Goal: Task Accomplishment & Management: Use online tool/utility

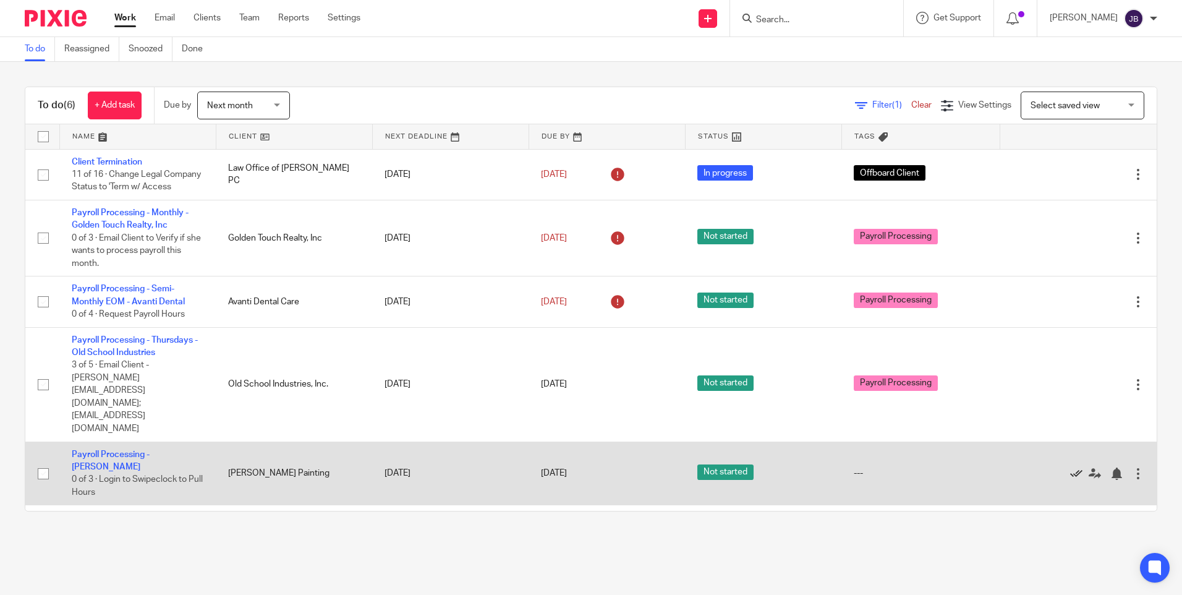
click at [1070, 467] on icon at bounding box center [1076, 473] width 12 height 12
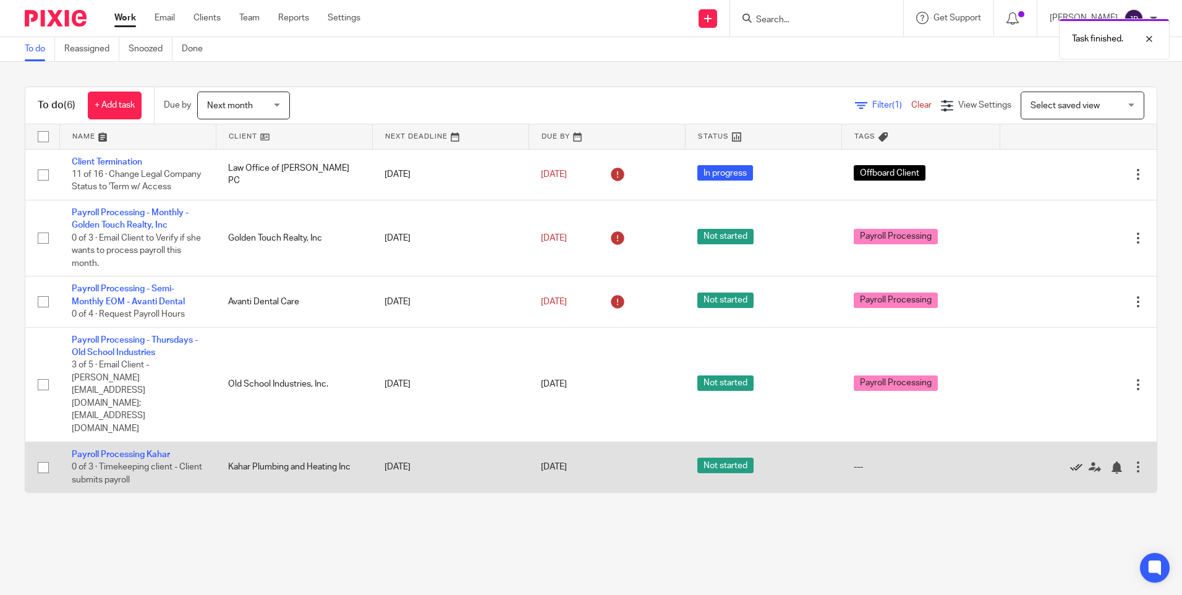
click at [1070, 461] on icon at bounding box center [1076, 467] width 12 height 12
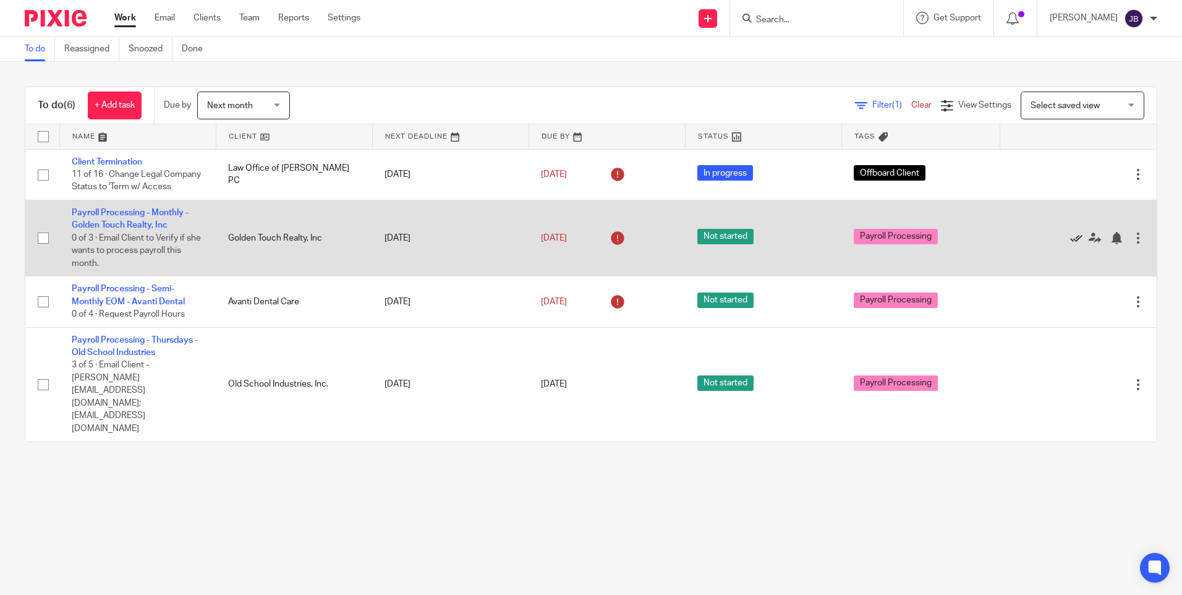
click at [1070, 244] on icon at bounding box center [1076, 238] width 12 height 12
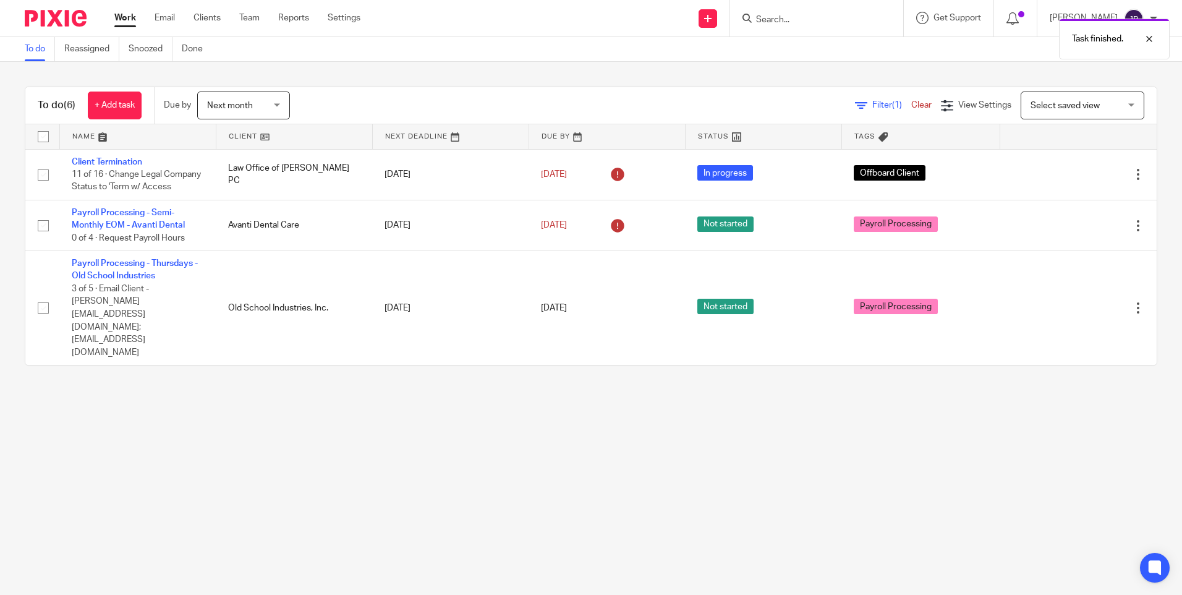
click at [752, 20] on div "Task finished." at bounding box center [880, 35] width 579 height 47
click at [793, 19] on div "Task finished." at bounding box center [880, 35] width 579 height 47
click at [807, 27] on div "Task finished." at bounding box center [880, 35] width 579 height 47
click at [804, 18] on div "Task finished." at bounding box center [880, 35] width 579 height 47
click at [794, 19] on input "Search" at bounding box center [810, 20] width 111 height 11
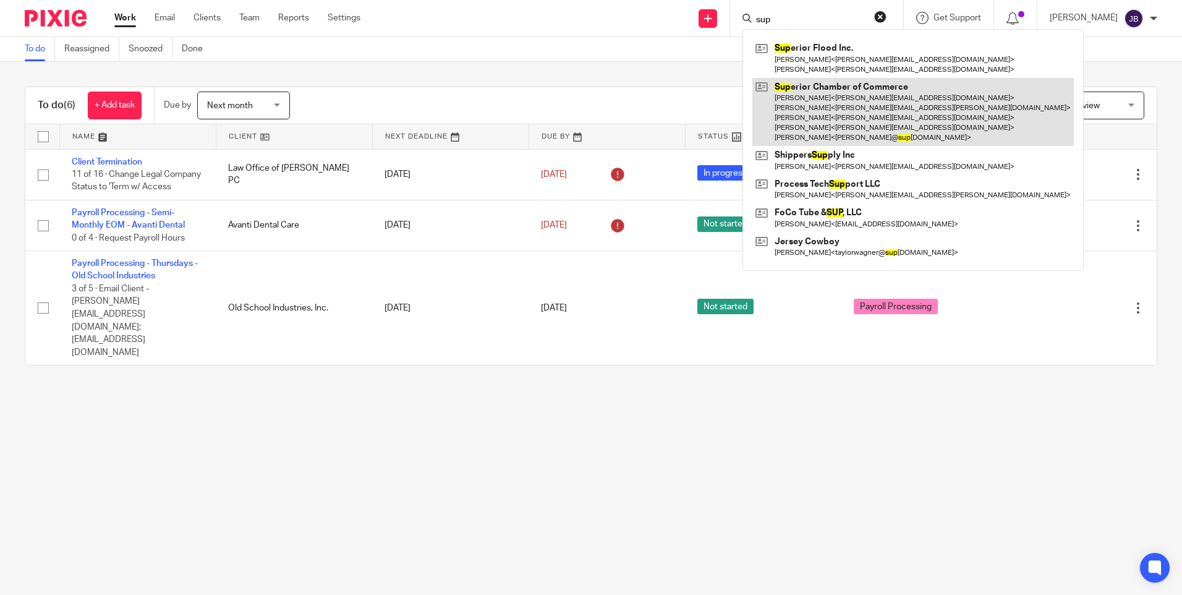
type input "sup"
click at [809, 97] on link at bounding box center [912, 112] width 321 height 69
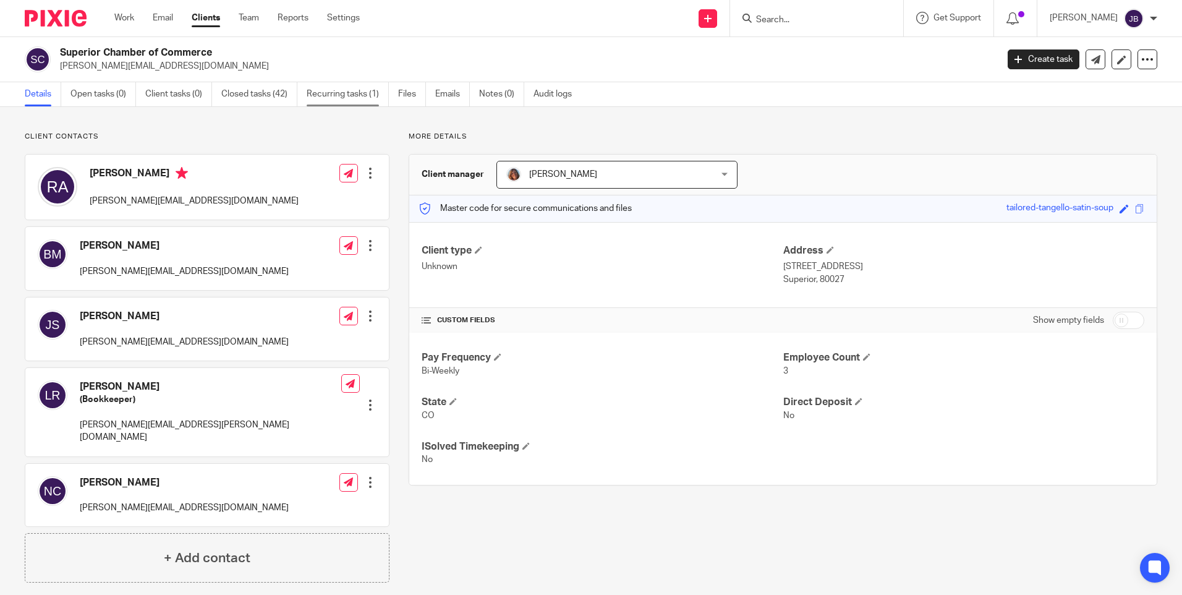
click at [367, 98] on link "Recurring tasks (1)" at bounding box center [348, 94] width 82 height 24
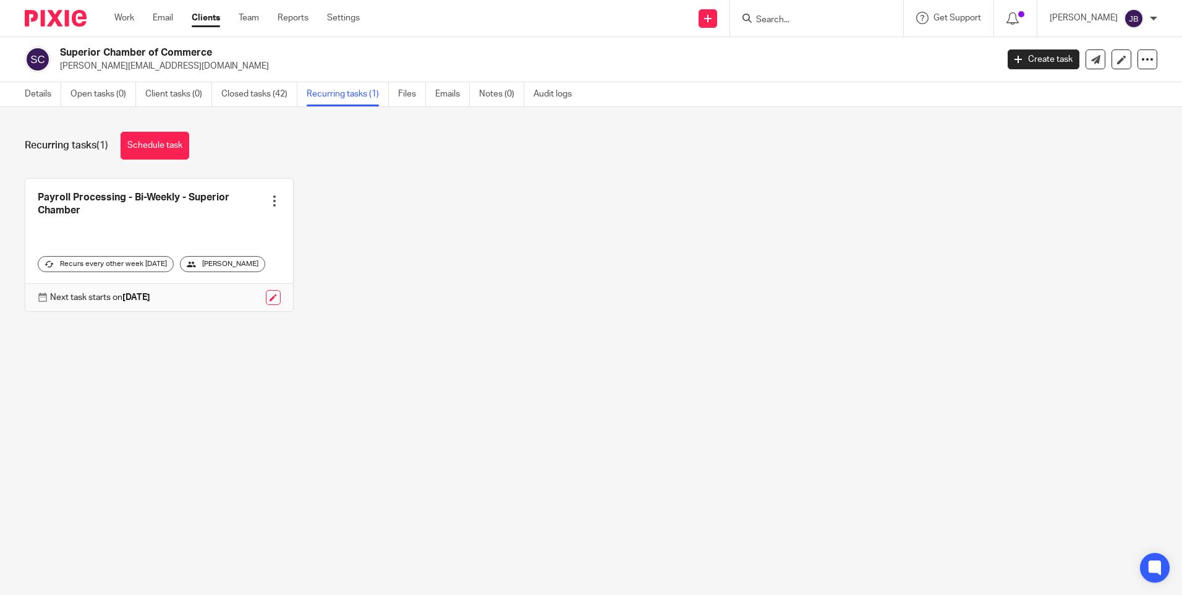
click at [129, 192] on link at bounding box center [159, 245] width 268 height 132
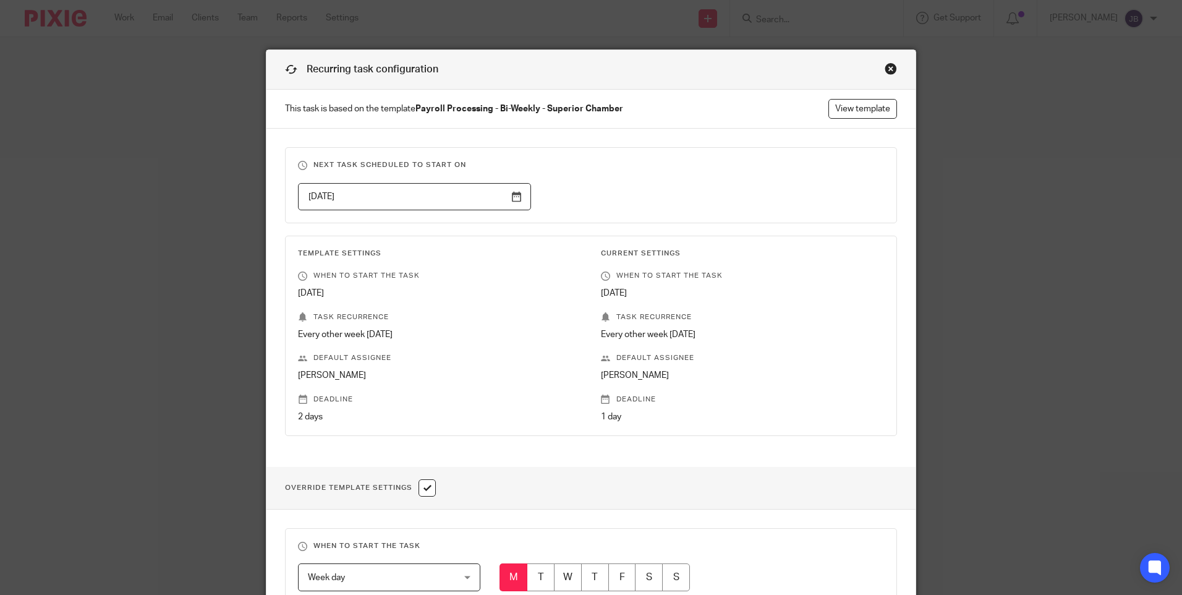
click at [887, 68] on div "Close this dialog window" at bounding box center [891, 68] width 12 height 12
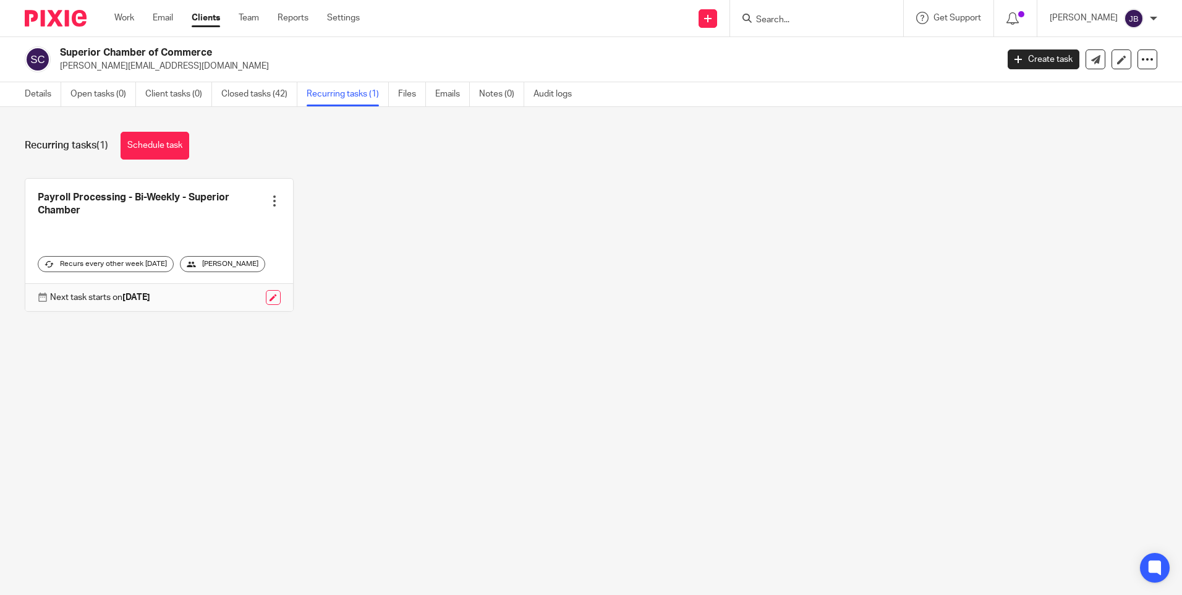
click at [122, 299] on p "Next task starts on [DATE]" at bounding box center [100, 297] width 100 height 12
click at [240, 77] on div "Superior Chamber of Commerce [PERSON_NAME][EMAIL_ADDRESS][DOMAIN_NAME] Create t…" at bounding box center [591, 59] width 1182 height 45
click at [239, 93] on link "Closed tasks (42)" at bounding box center [259, 94] width 76 height 24
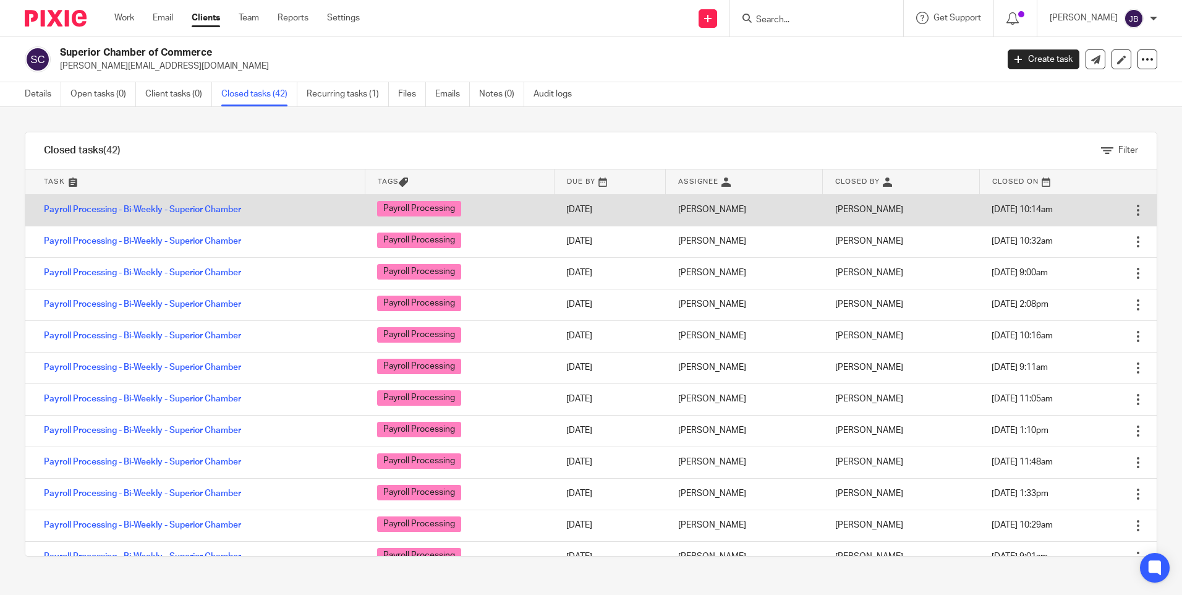
click at [1132, 213] on div at bounding box center [1138, 210] width 12 height 12
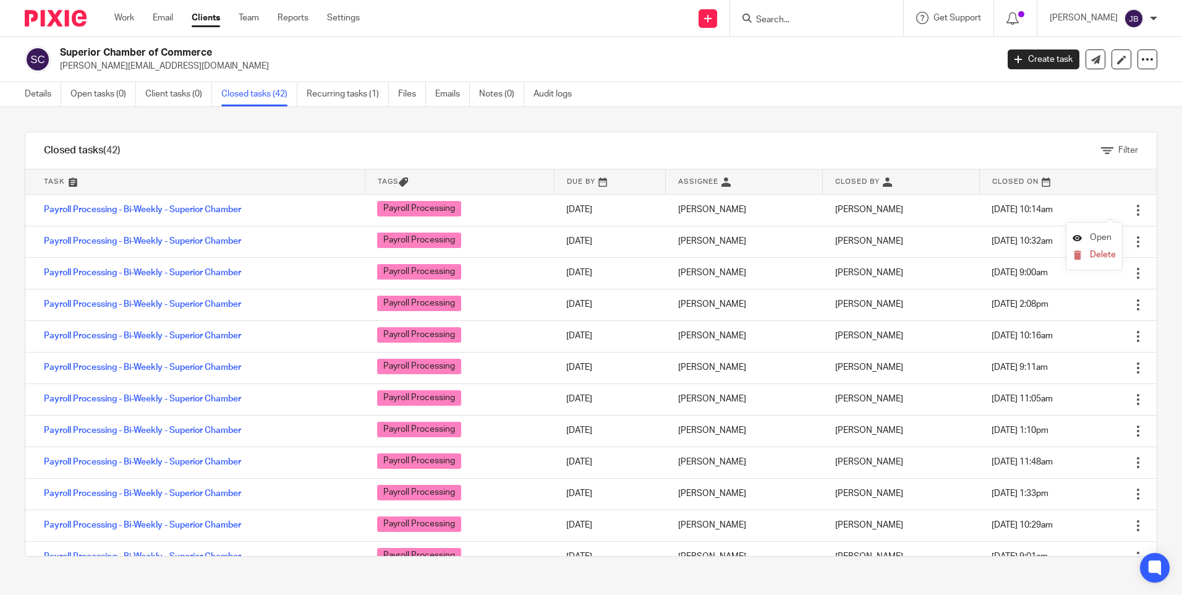
click at [1100, 236] on span "Open" at bounding box center [1101, 237] width 22 height 9
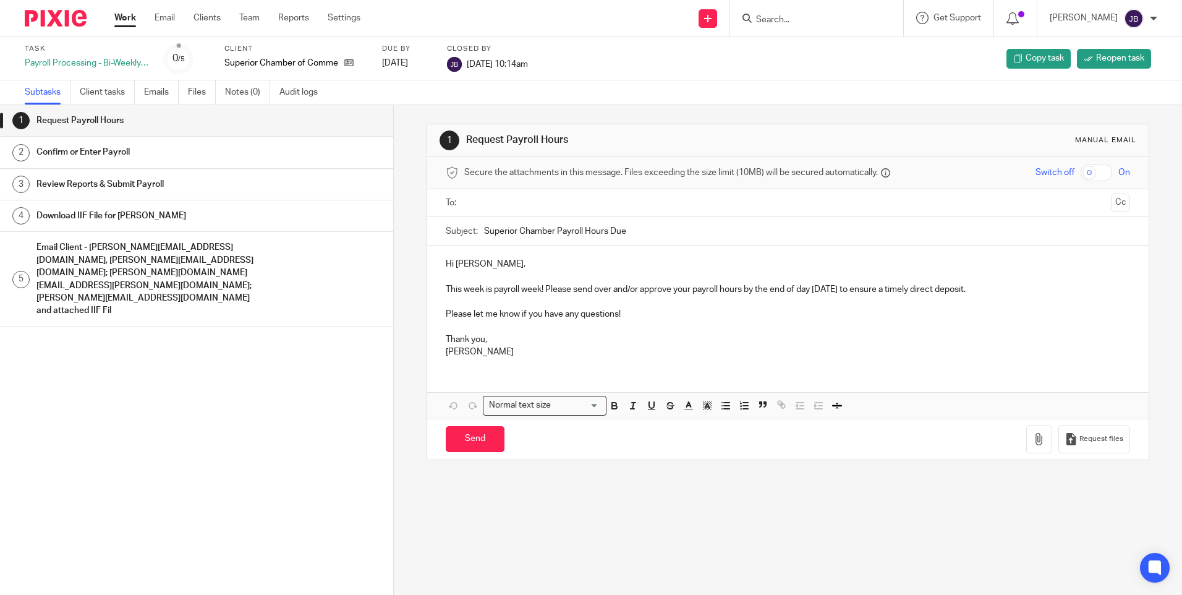
click at [132, 21] on link "Work" at bounding box center [125, 18] width 22 height 12
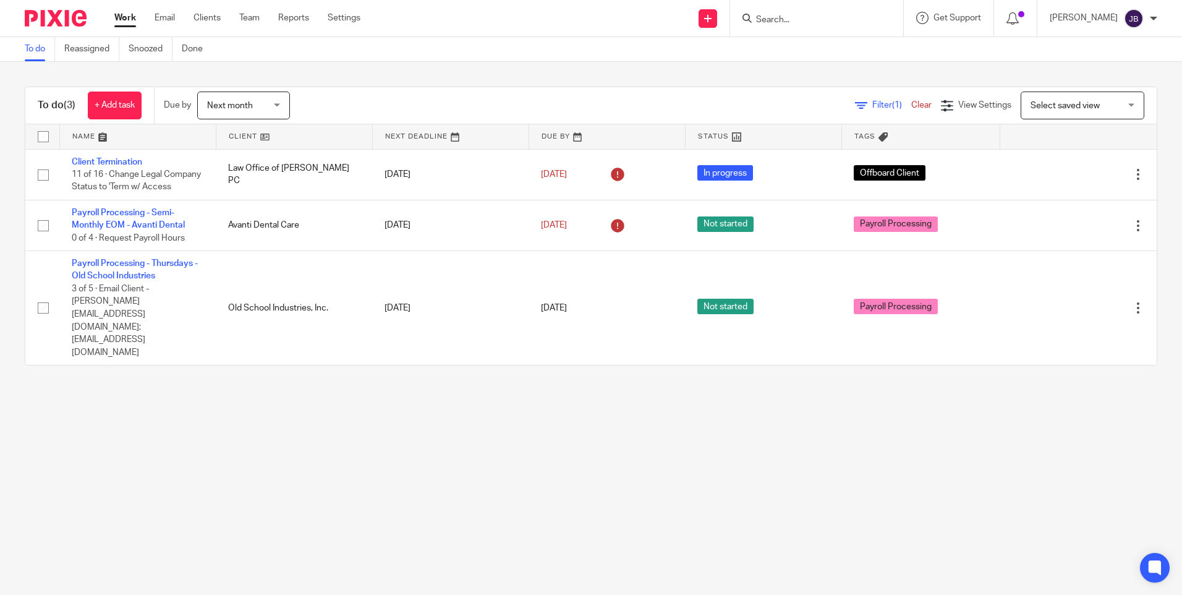
click at [135, 22] on link "Work" at bounding box center [125, 18] width 22 height 12
click at [789, 25] on form at bounding box center [821, 18] width 132 height 15
click at [818, 19] on input "Search" at bounding box center [810, 20] width 111 height 11
click at [781, 26] on form at bounding box center [821, 18] width 132 height 15
click at [783, 15] on input "Search" at bounding box center [810, 20] width 111 height 11
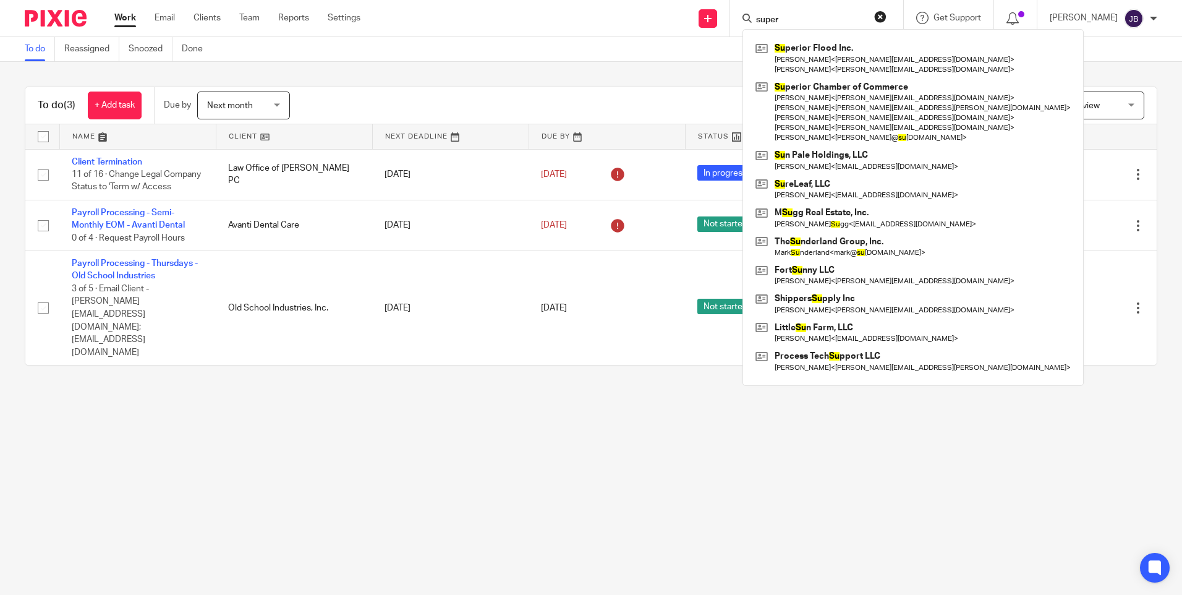
type input "super"
click button "submit" at bounding box center [0, 0] width 0 height 0
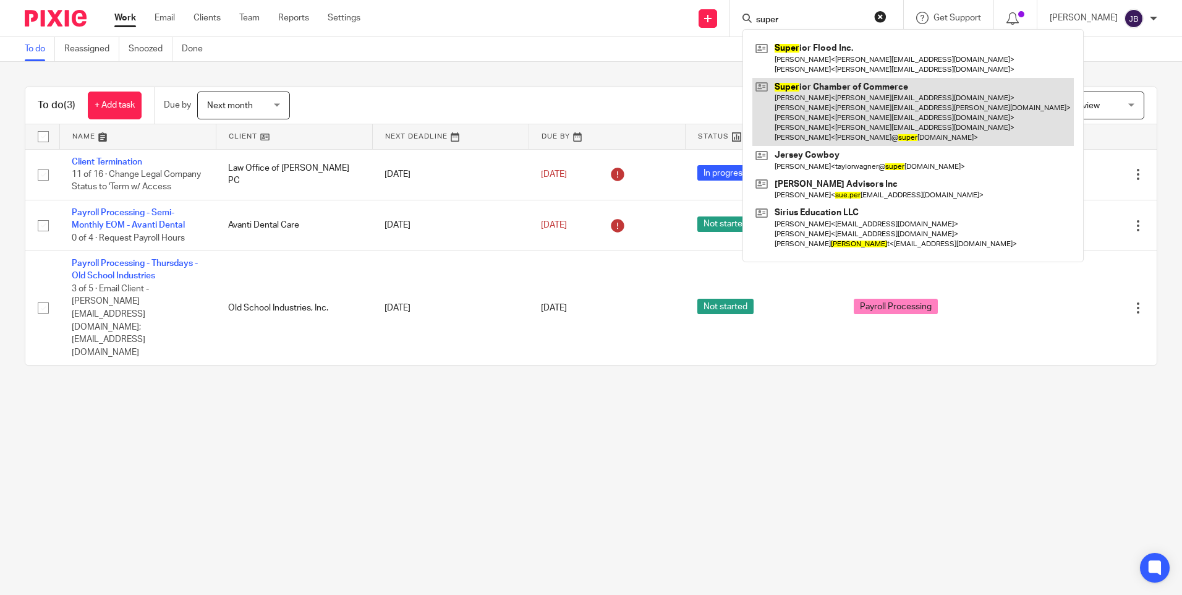
click at [838, 93] on link at bounding box center [912, 112] width 321 height 69
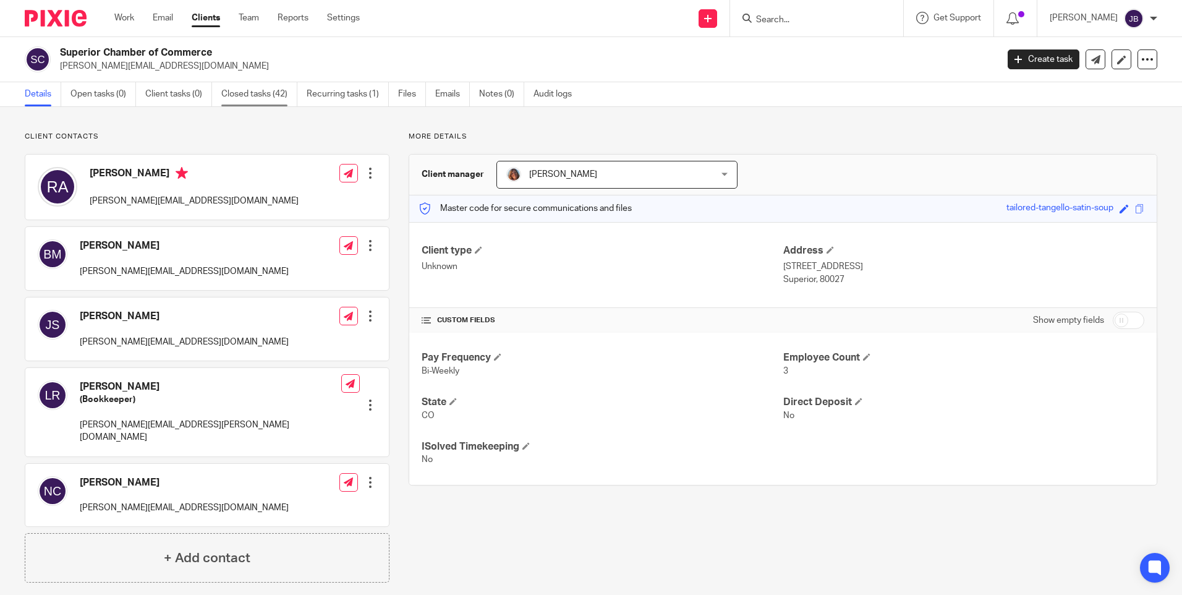
click at [267, 96] on link "Closed tasks (42)" at bounding box center [259, 94] width 76 height 24
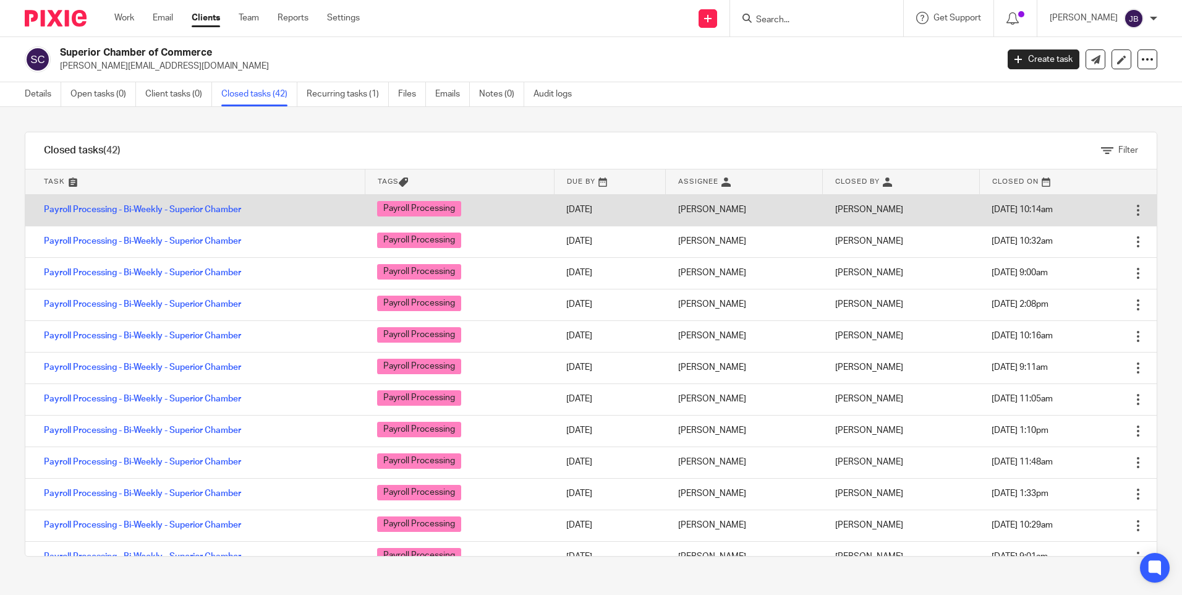
click at [1132, 208] on div at bounding box center [1138, 210] width 12 height 12
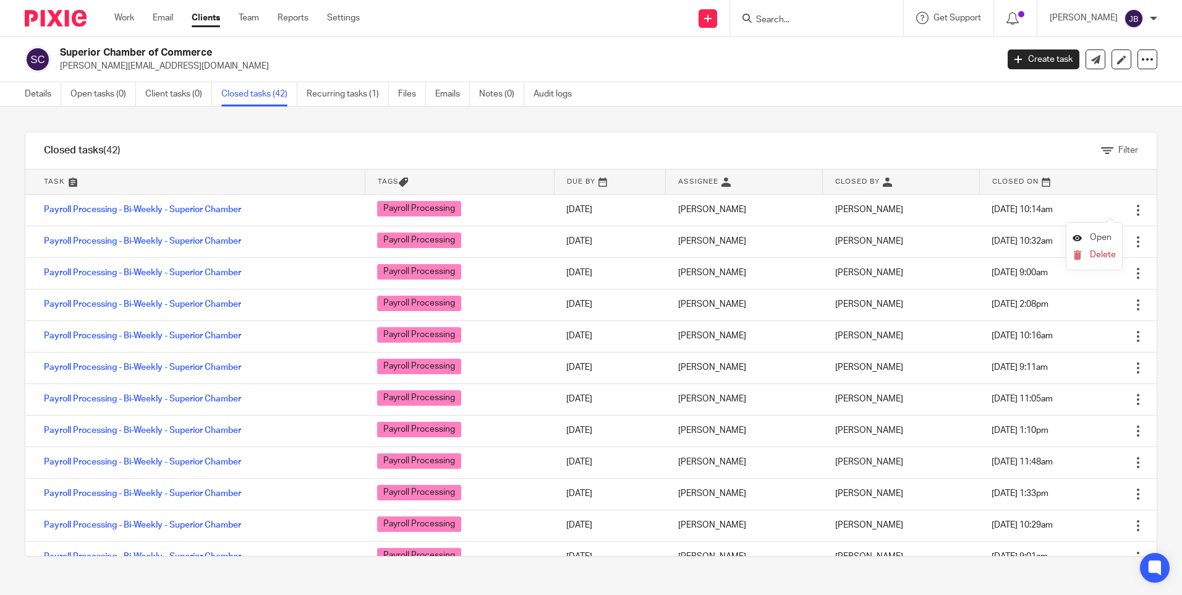
click at [1095, 237] on span "Open" at bounding box center [1101, 237] width 22 height 9
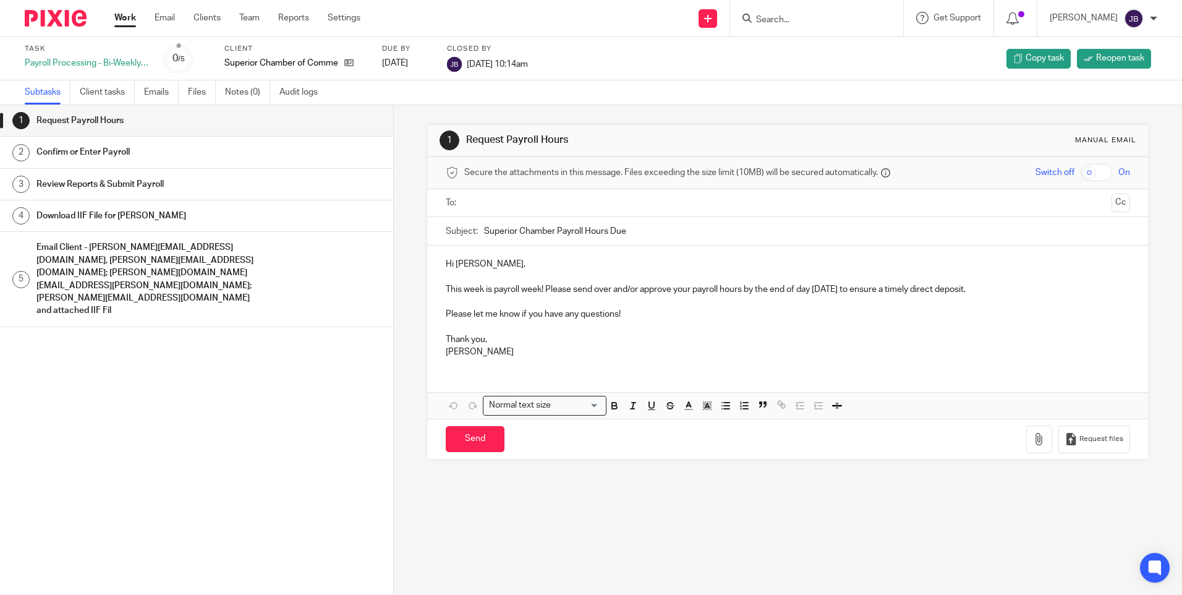
click at [135, 150] on h1 "Confirm or Enter Payroll" at bounding box center [151, 152] width 230 height 19
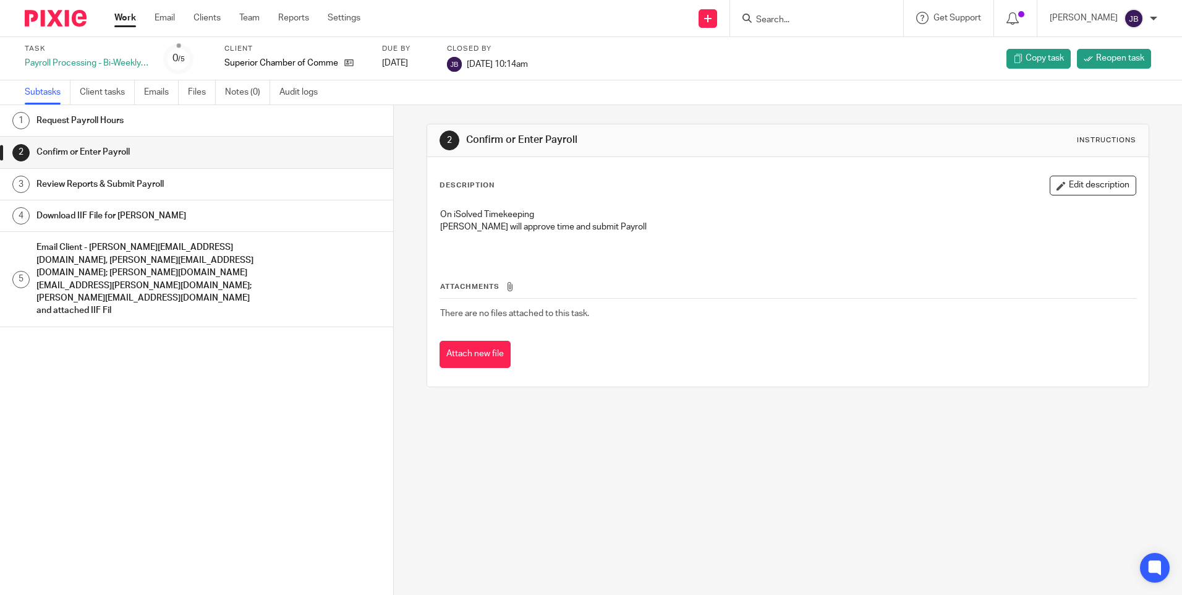
click at [113, 194] on h1 "Review Reports & Submit Payroll" at bounding box center [151, 184] width 230 height 19
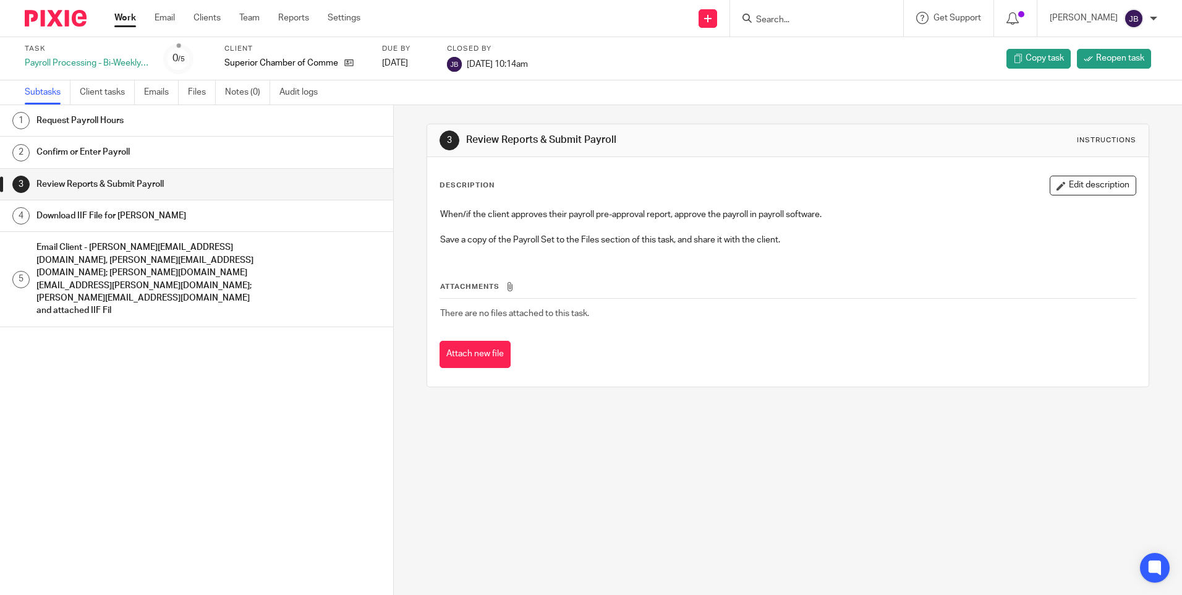
click at [113, 216] on h1 "Download IIF File for [PERSON_NAME]" at bounding box center [151, 215] width 230 height 19
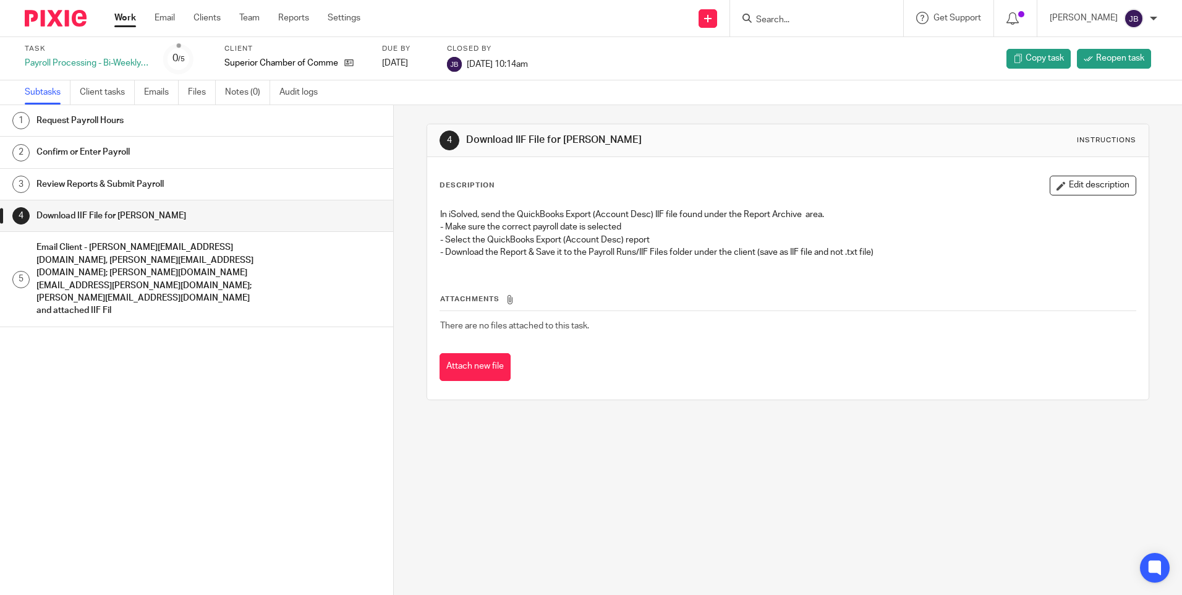
click at [287, 268] on div "Email Client - [PERSON_NAME][EMAIL_ADDRESS][DOMAIN_NAME], [PERSON_NAME][EMAIL_A…" at bounding box center [208, 279] width 345 height 82
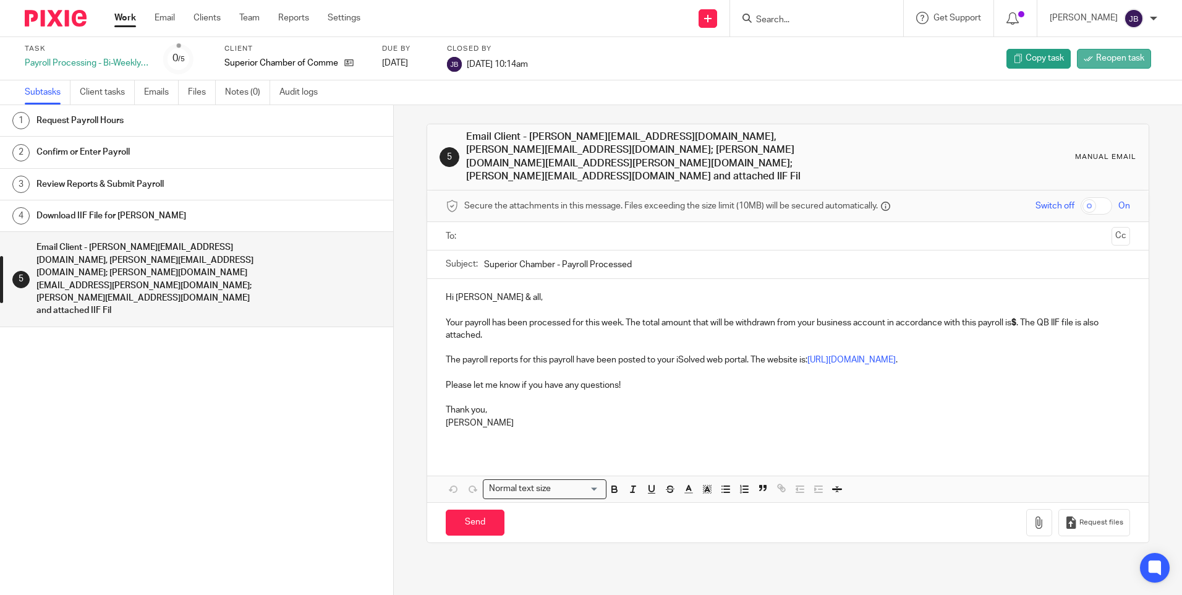
click at [1122, 55] on span "Reopen task" at bounding box center [1120, 58] width 48 height 12
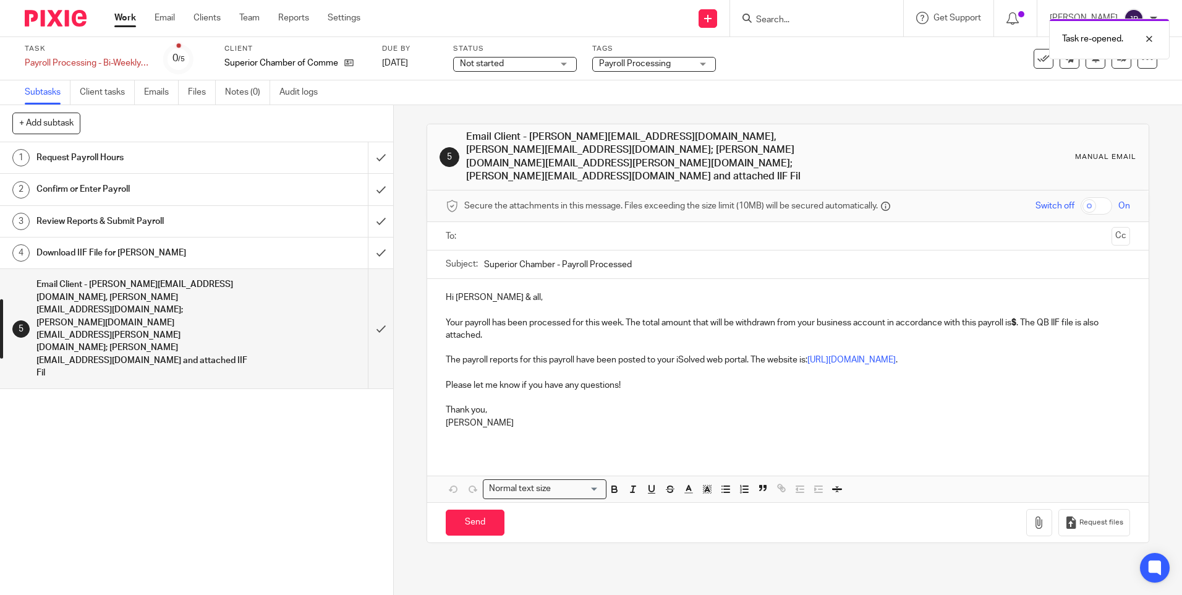
click at [524, 229] on input "text" at bounding box center [787, 236] width 637 height 14
click at [616, 224] on ul "Nick Crothers" at bounding box center [788, 237] width 645 height 30
click at [613, 225] on input "text" at bounding box center [839, 237] width 534 height 24
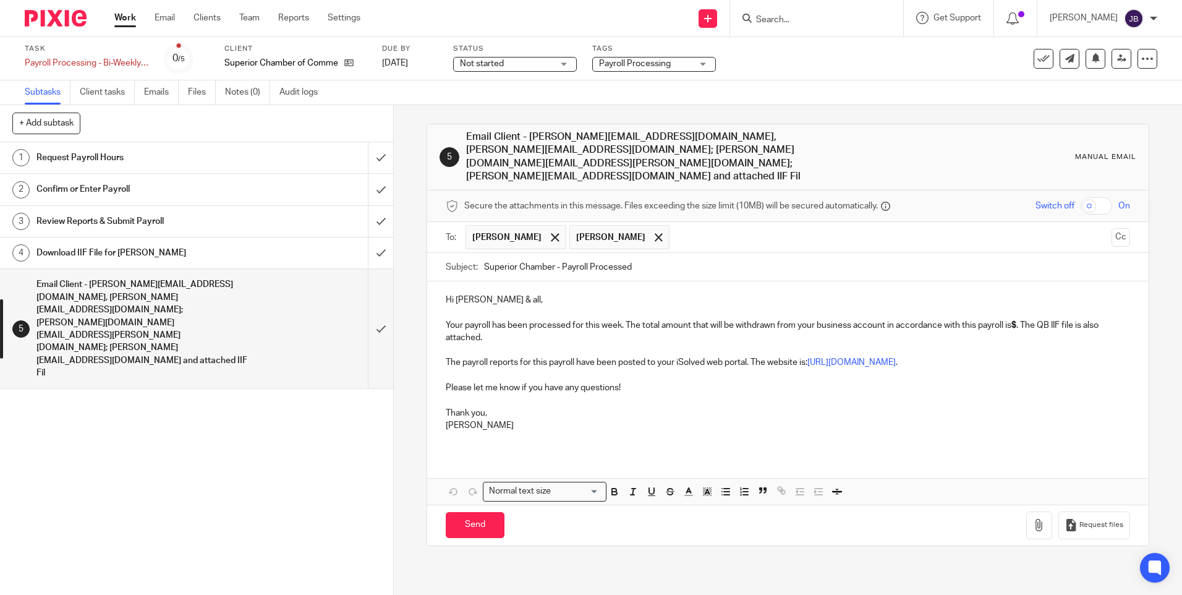
click at [676, 225] on input "text" at bounding box center [891, 237] width 430 height 24
click at [779, 225] on input "text" at bounding box center [942, 237] width 327 height 24
click at [1016, 321] on strong "$" at bounding box center [1013, 325] width 5 height 9
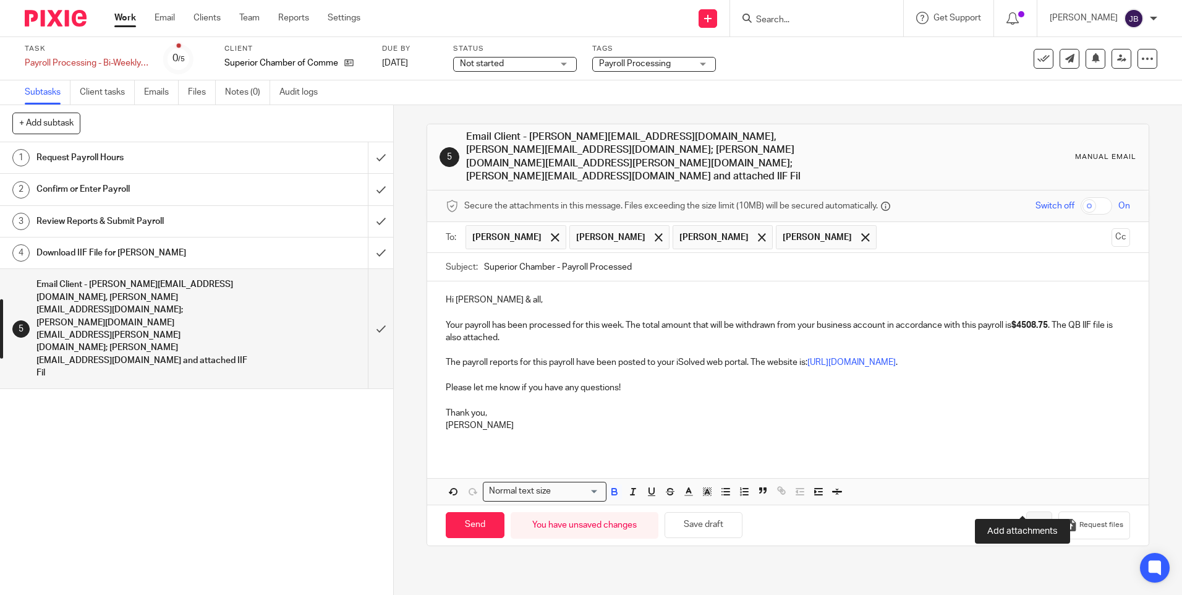
click at [1033, 519] on icon "button" at bounding box center [1039, 525] width 12 height 12
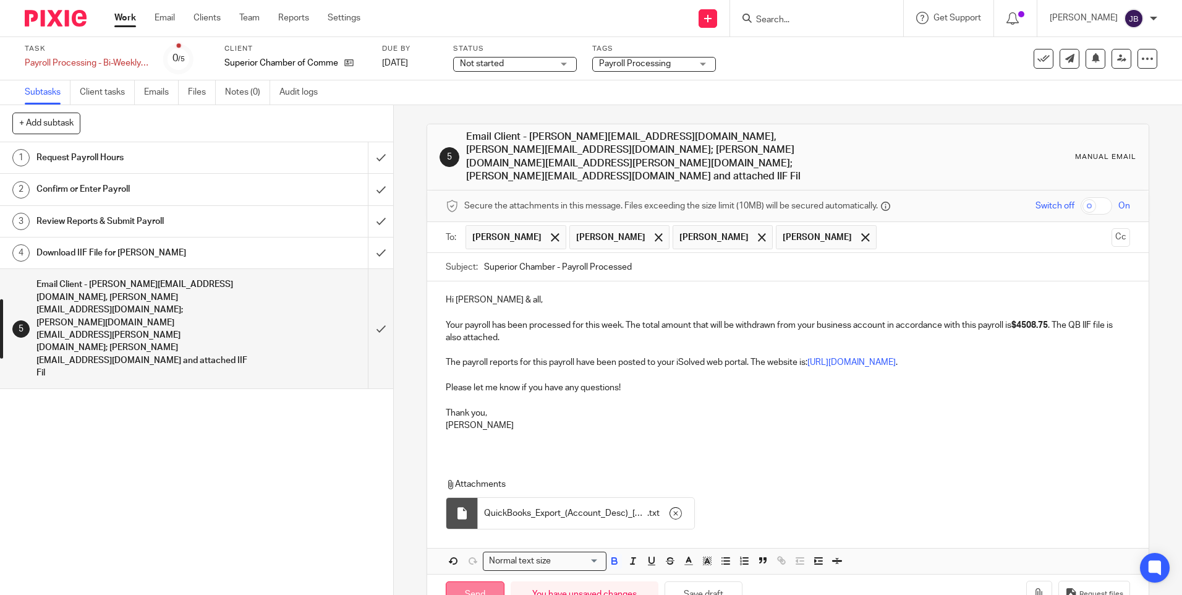
click at [479, 581] on input "Send" at bounding box center [475, 594] width 59 height 27
type input "Sent"
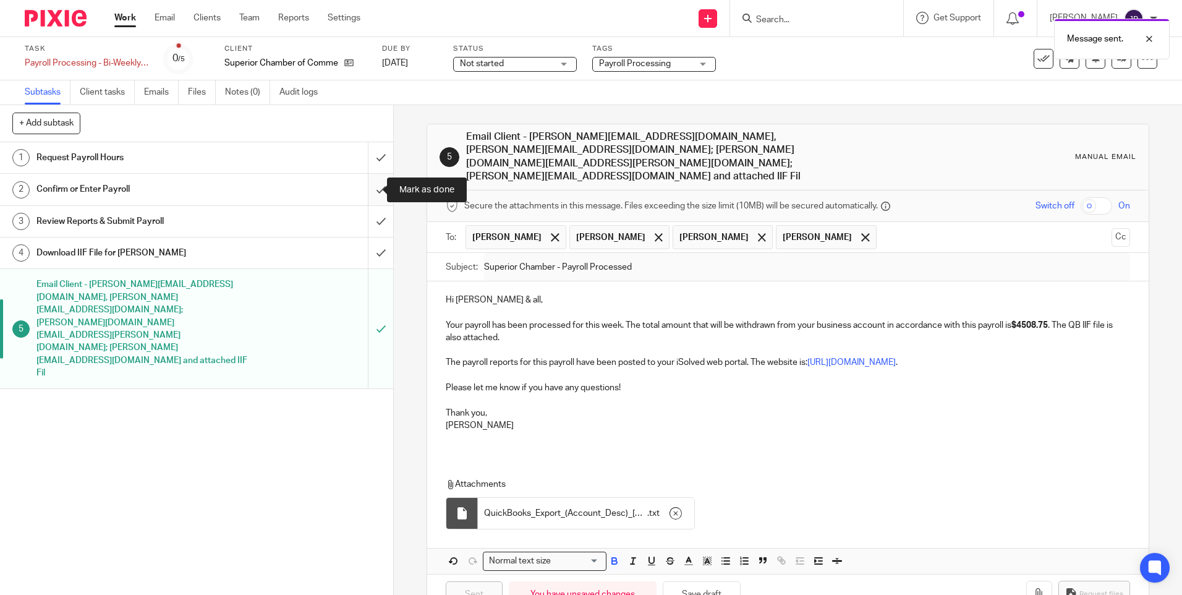
click at [370, 190] on input "submit" at bounding box center [196, 189] width 393 height 31
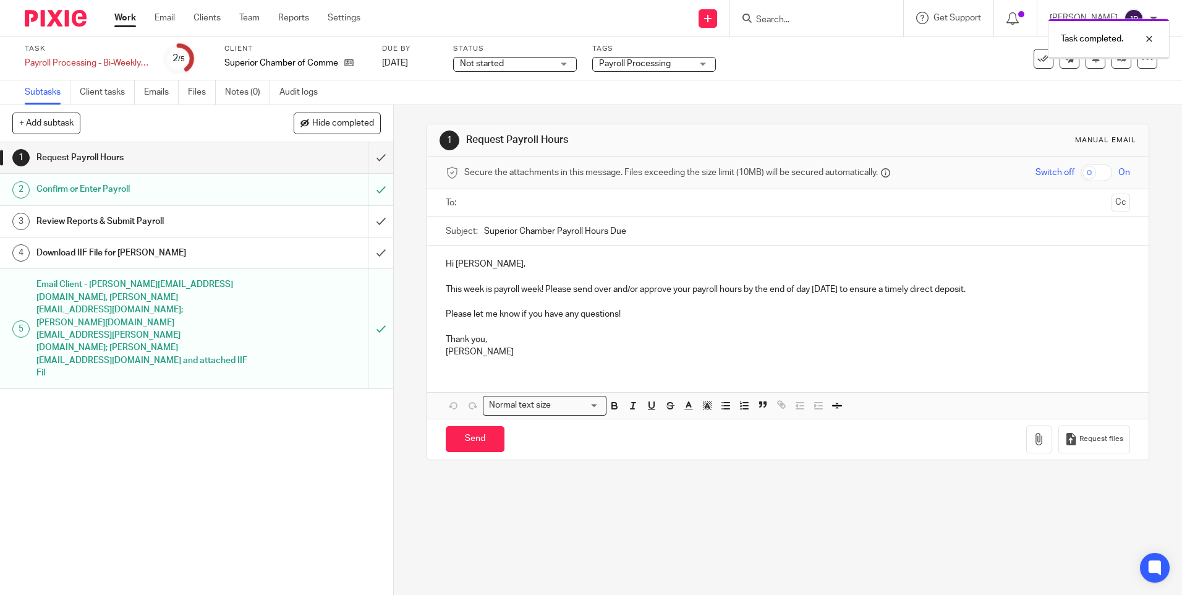
click at [370, 221] on input "submit" at bounding box center [196, 221] width 393 height 31
click at [372, 253] on input "submit" at bounding box center [196, 252] width 393 height 31
click at [370, 158] on input "submit" at bounding box center [196, 157] width 393 height 31
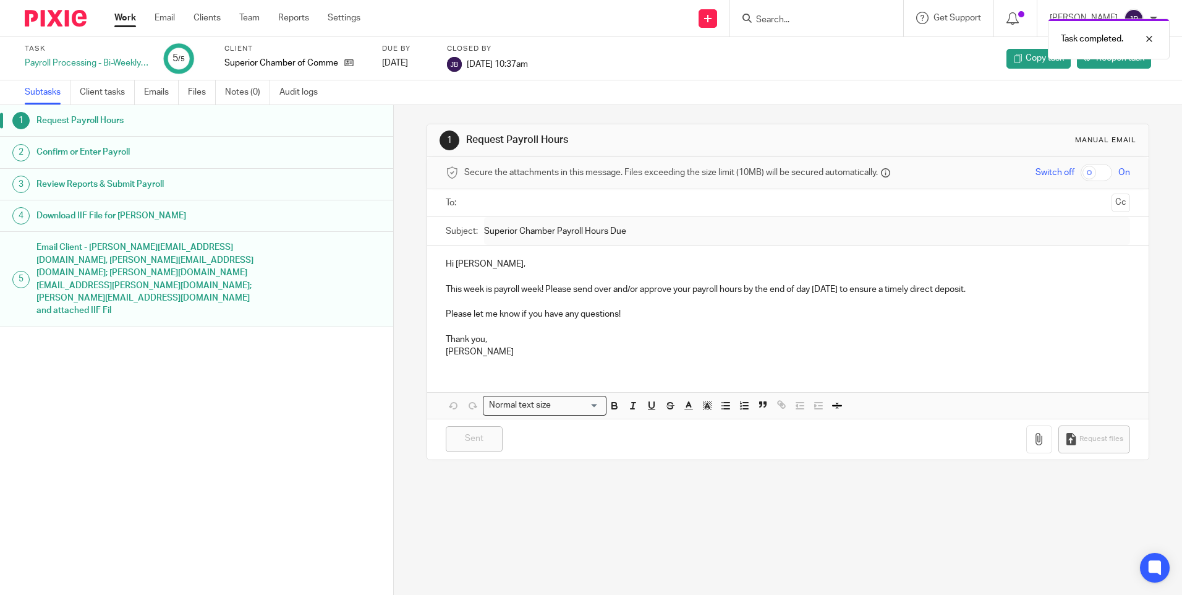
click at [122, 17] on link "Work" at bounding box center [125, 18] width 22 height 12
